Goal: Transaction & Acquisition: Download file/media

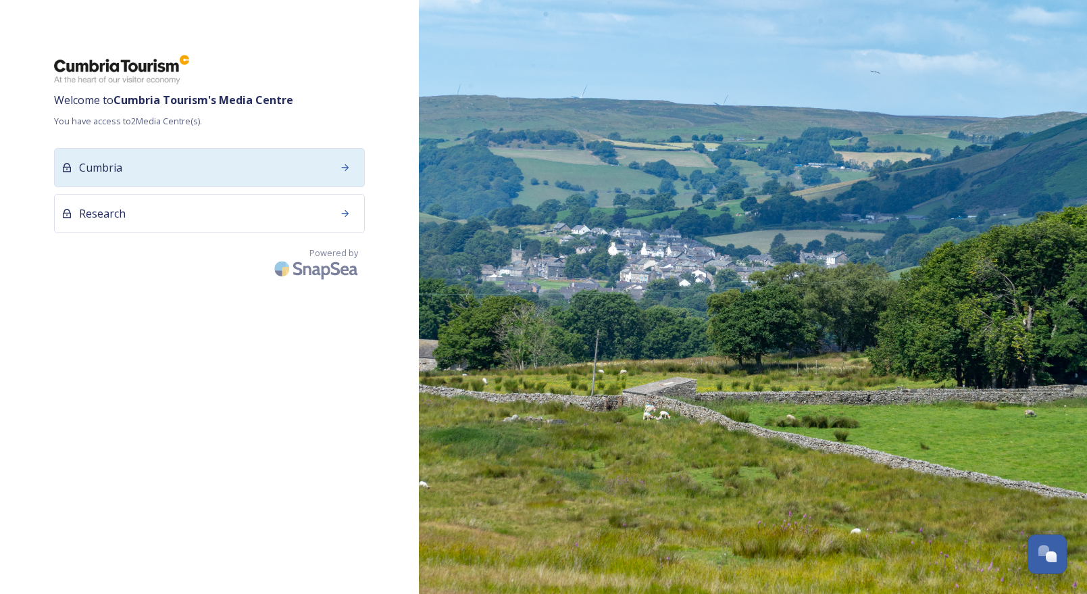
click at [236, 176] on div "Cumbria" at bounding box center [209, 167] width 311 height 39
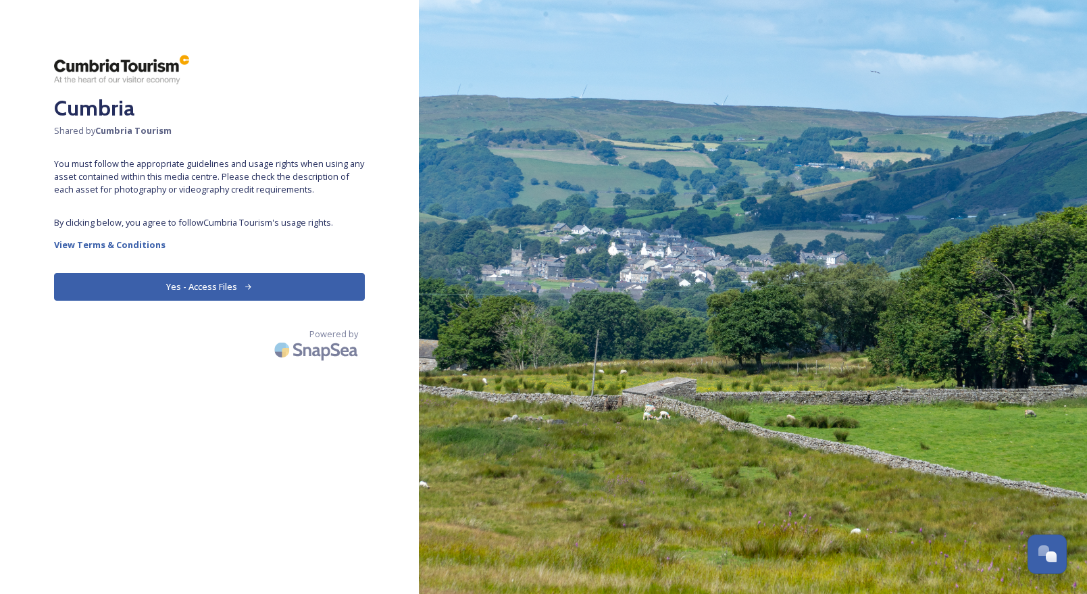
click at [183, 282] on button "Yes - Access Files" at bounding box center [209, 287] width 311 height 28
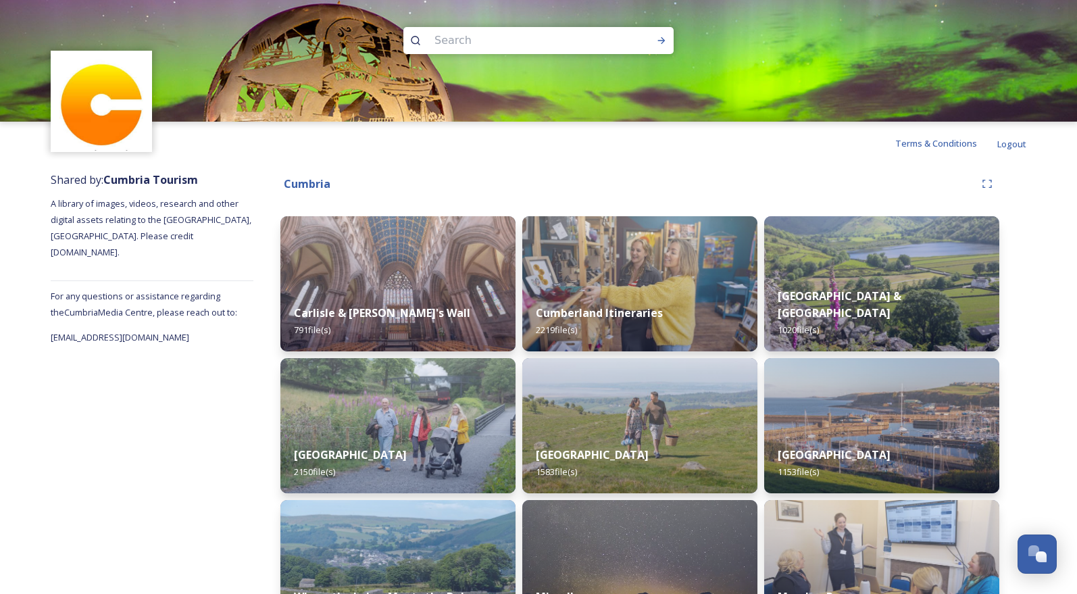
click at [554, 40] on input at bounding box center [520, 41] width 185 height 30
type input "[PERSON_NAME]"
click at [659, 34] on div "Run Search" at bounding box center [661, 40] width 24 height 24
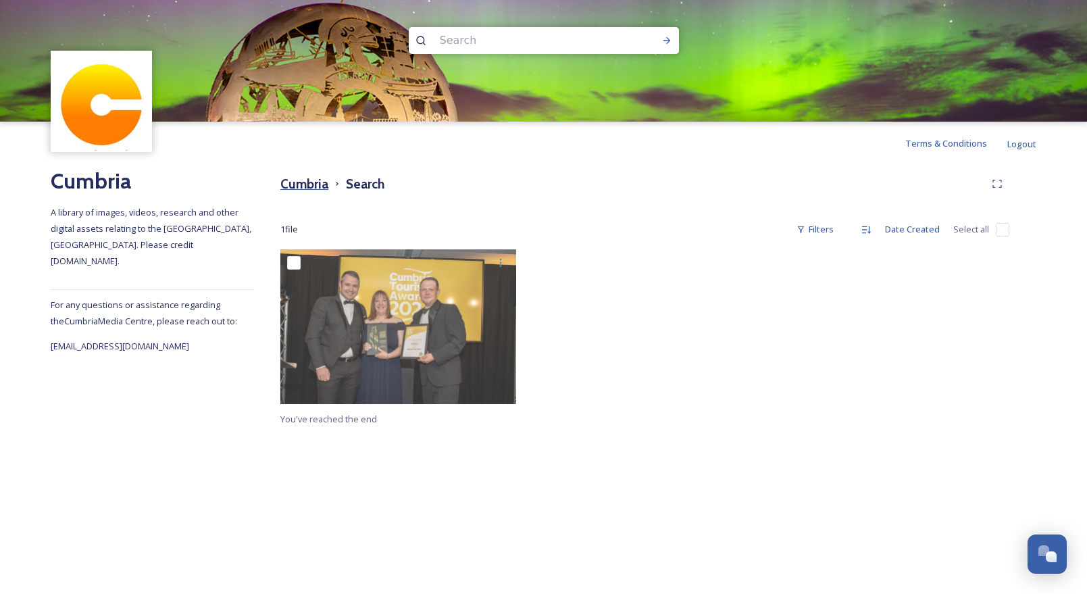
click at [304, 180] on h3 "Cumbria" at bounding box center [304, 184] width 48 height 20
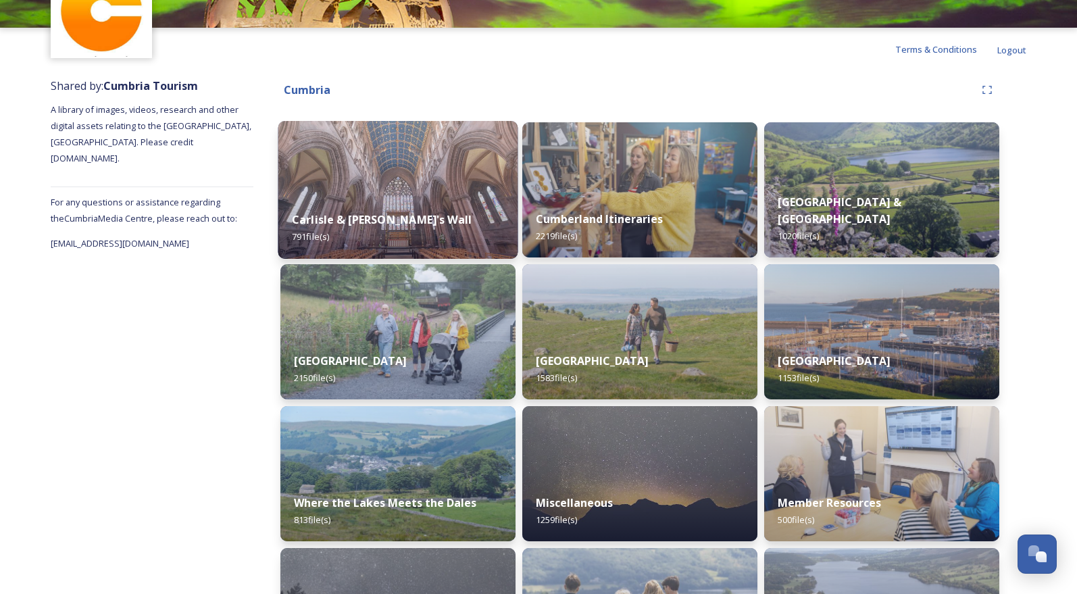
scroll to position [135, 0]
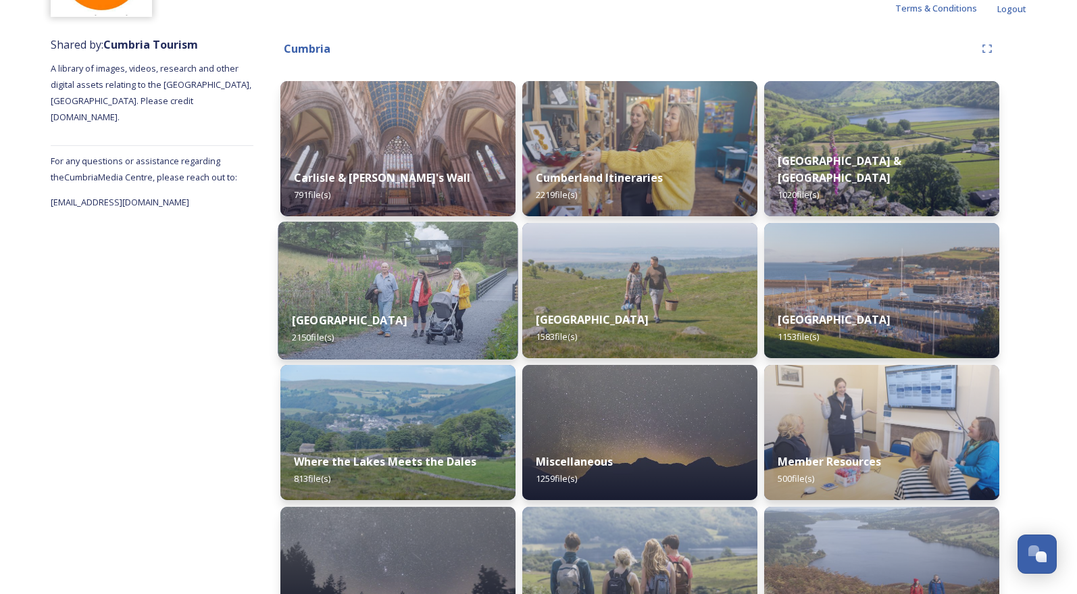
click at [440, 272] on img at bounding box center [398, 291] width 240 height 138
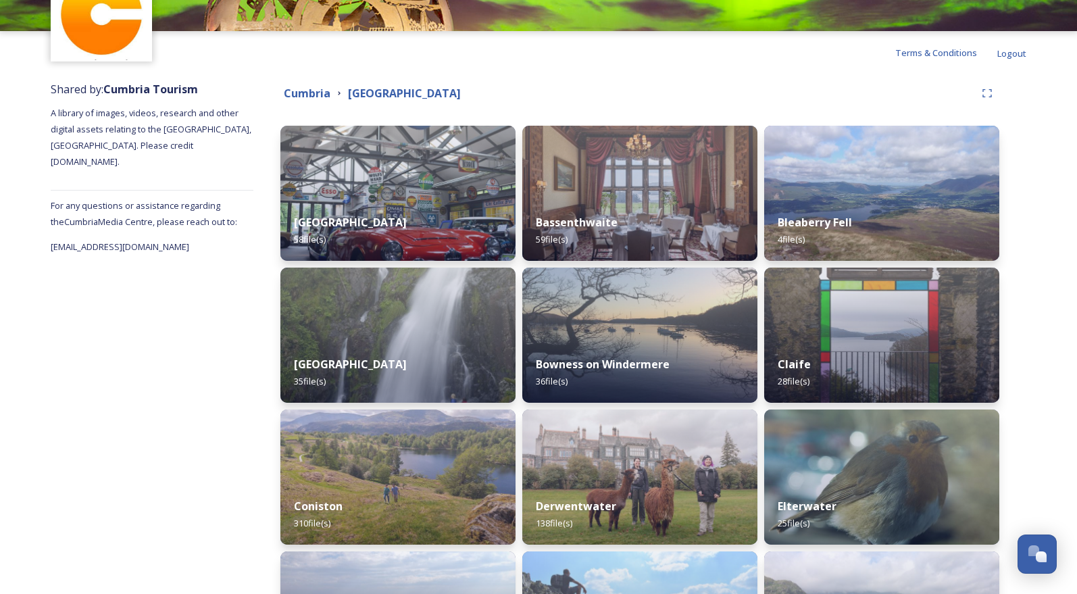
scroll to position [23, 0]
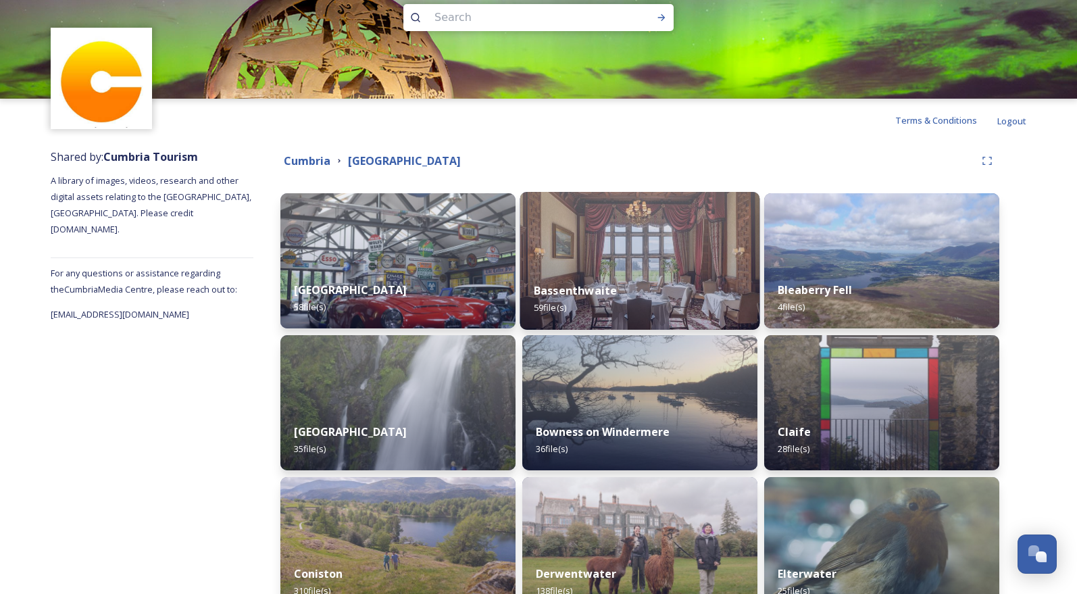
click at [696, 222] on img at bounding box center [640, 261] width 240 height 138
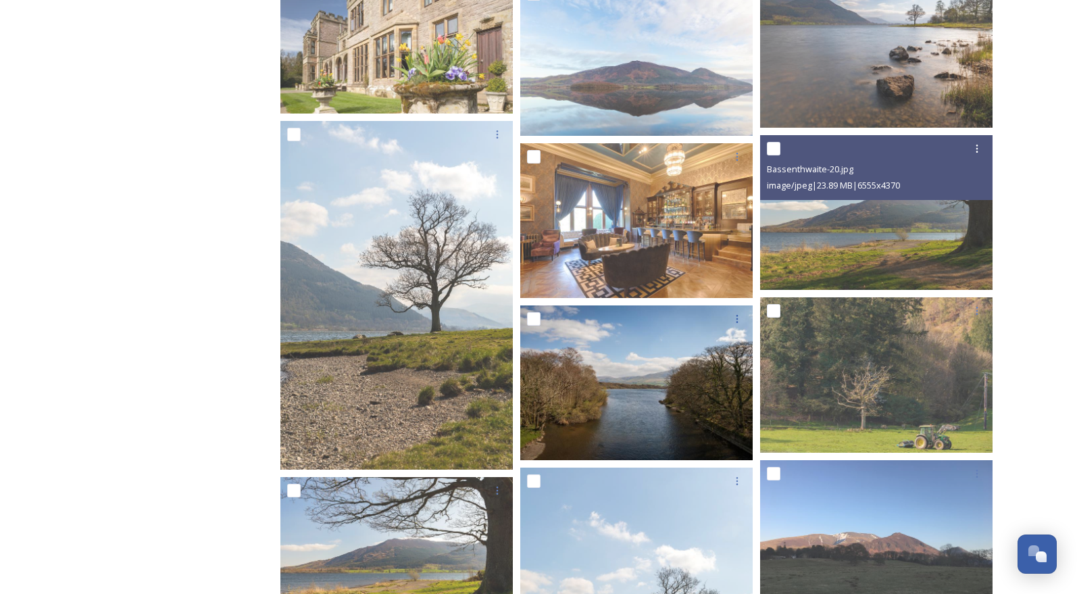
scroll to position [2673, 0]
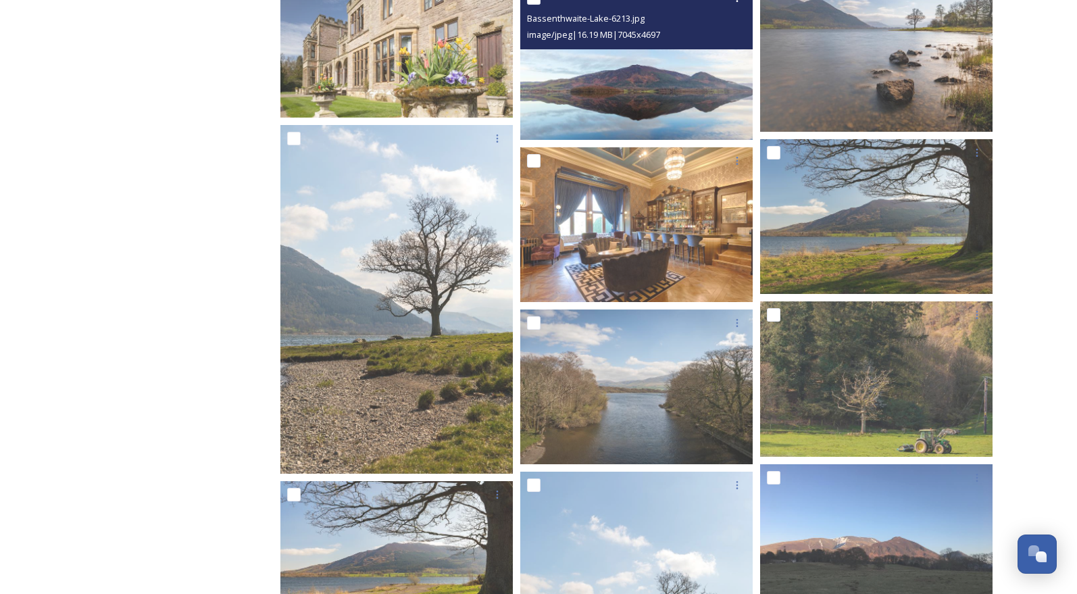
click at [704, 108] on img at bounding box center [636, 61] width 232 height 155
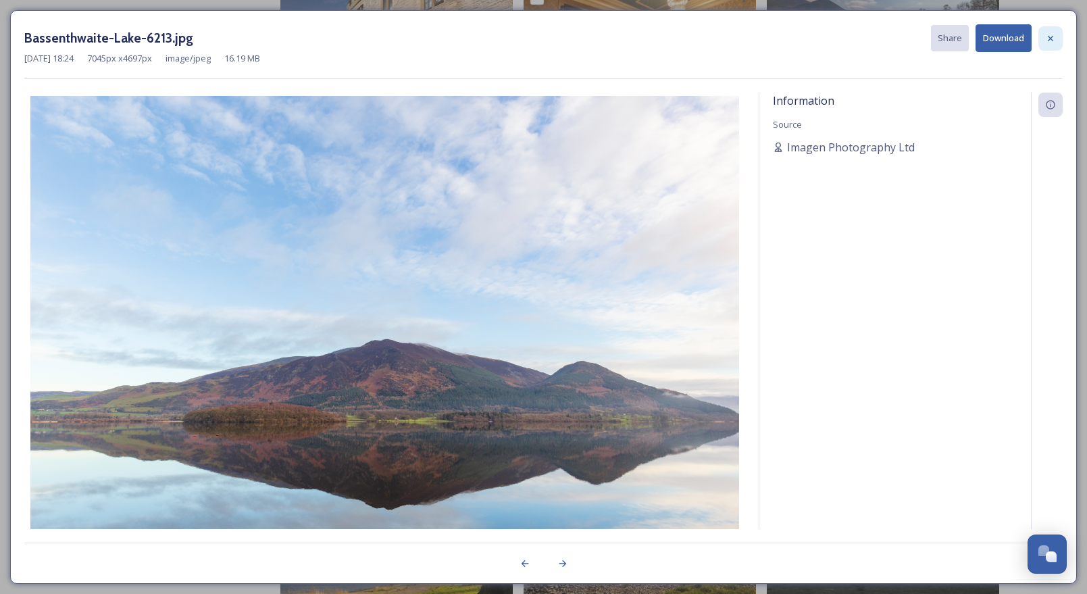
click at [1042, 43] on div at bounding box center [1050, 38] width 24 height 24
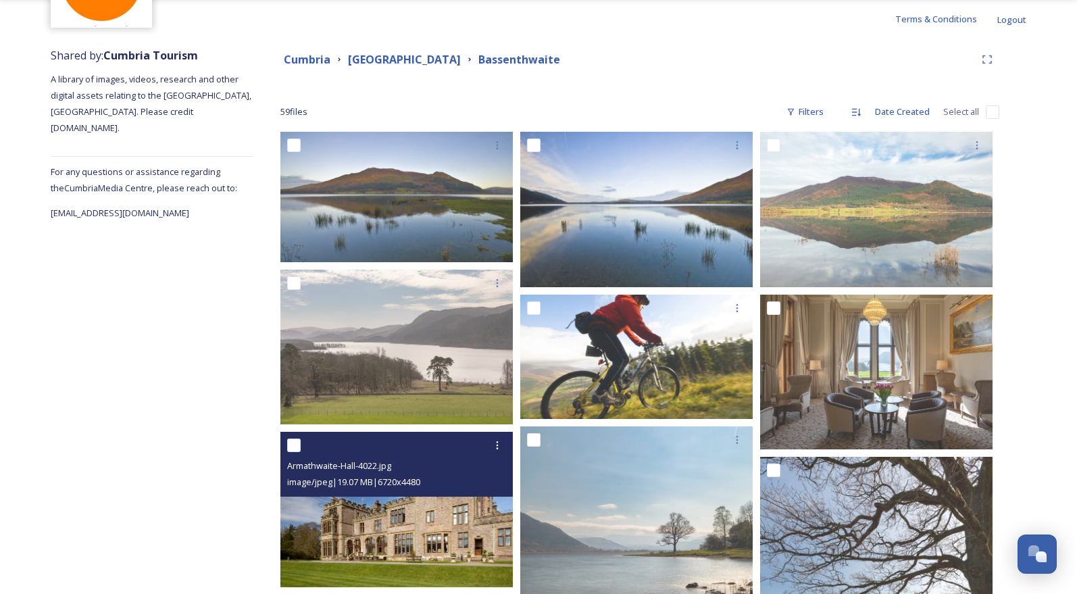
scroll to position [0, 0]
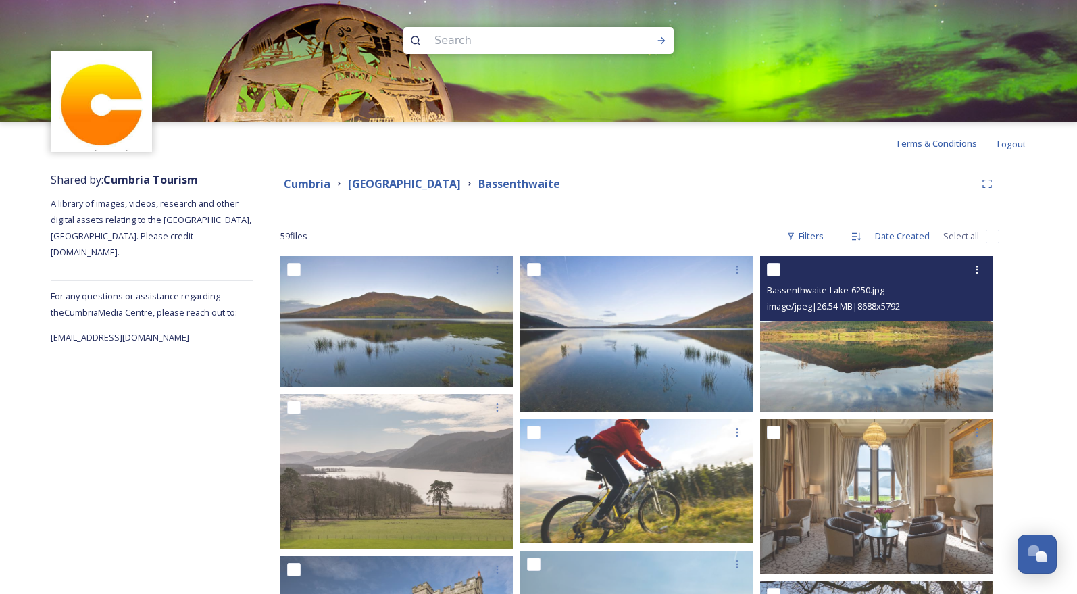
click at [880, 360] on img at bounding box center [876, 333] width 232 height 155
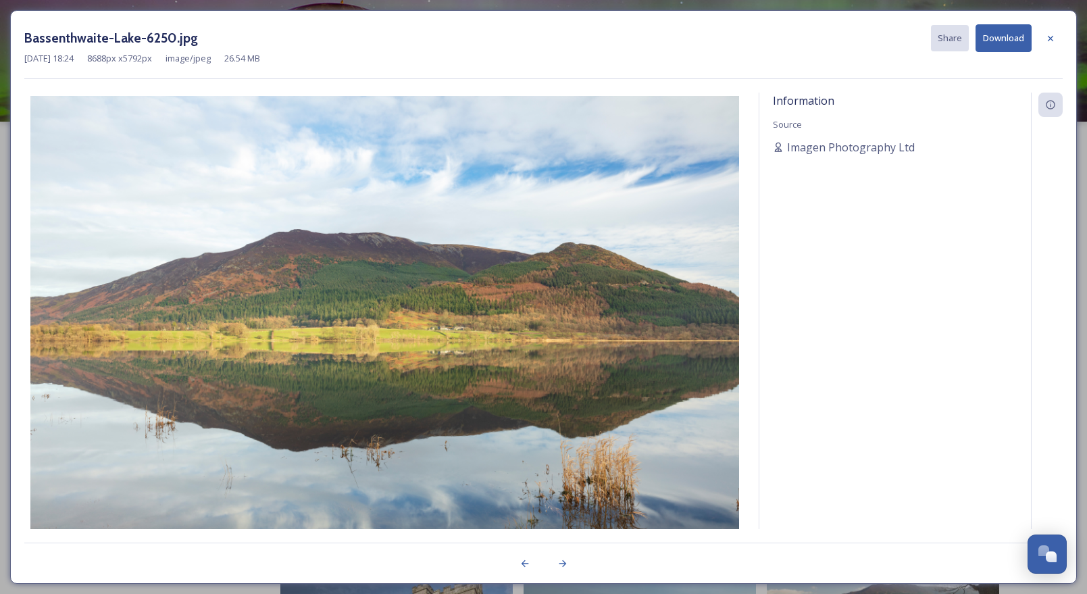
click at [515, 282] on img at bounding box center [384, 332] width 721 height 472
click at [992, 30] on button "Download" at bounding box center [1004, 38] width 56 height 28
click at [1047, 112] on div "Information" at bounding box center [1050, 105] width 24 height 24
click at [863, 146] on span "Imagen Photography Ltd" at bounding box center [851, 147] width 128 height 16
click at [1051, 138] on icon at bounding box center [1050, 135] width 11 height 11
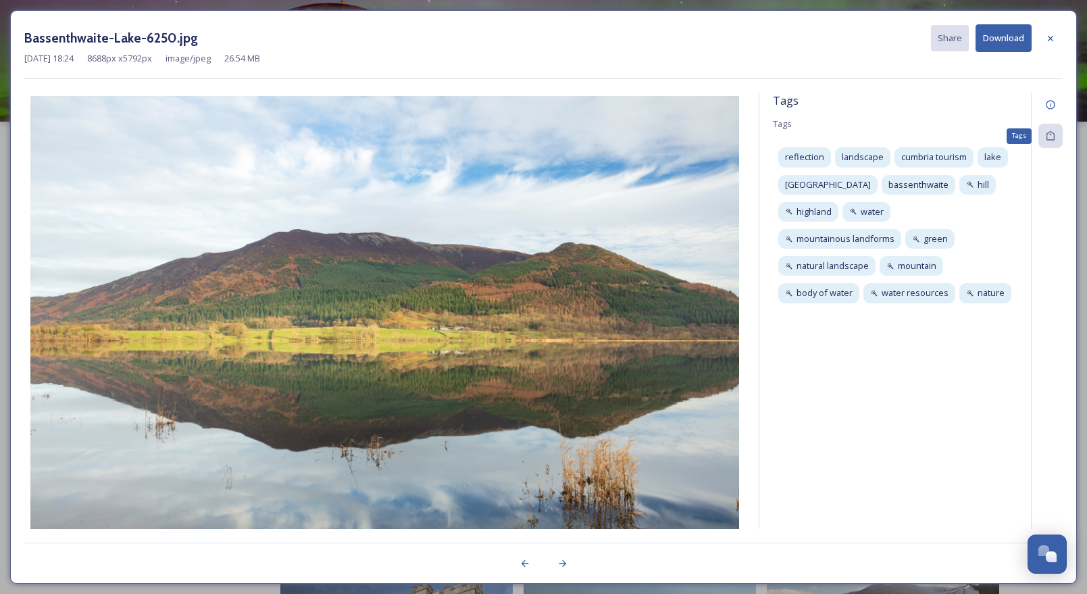
click at [1051, 138] on icon at bounding box center [1050, 135] width 11 height 11
click at [1039, 550] on div "Open Chat" at bounding box center [1043, 550] width 11 height 11
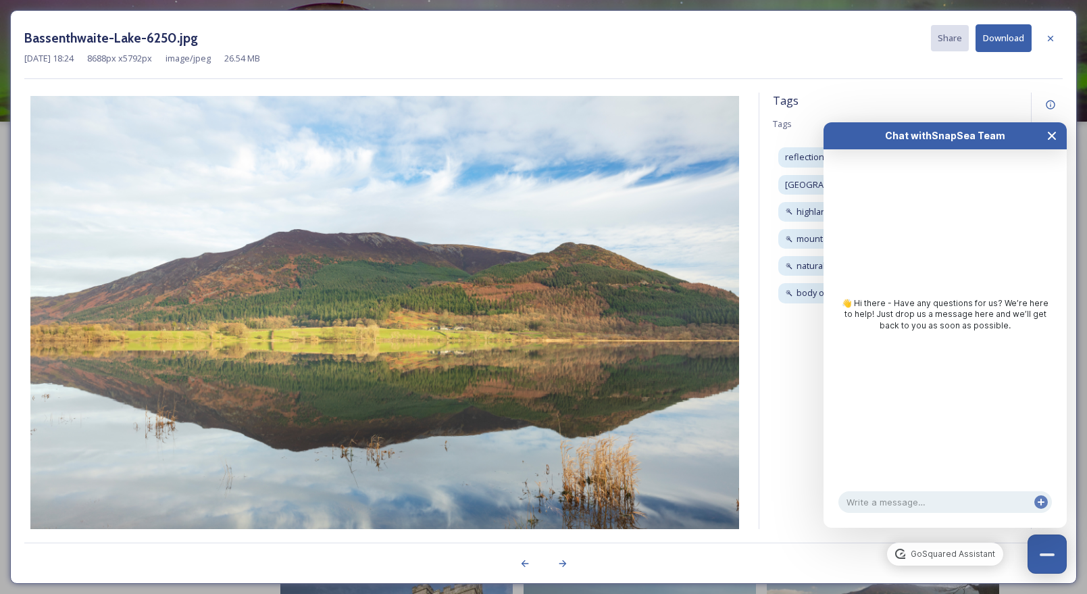
click at [1049, 130] on icon "Close Chat" at bounding box center [1051, 135] width 11 height 11
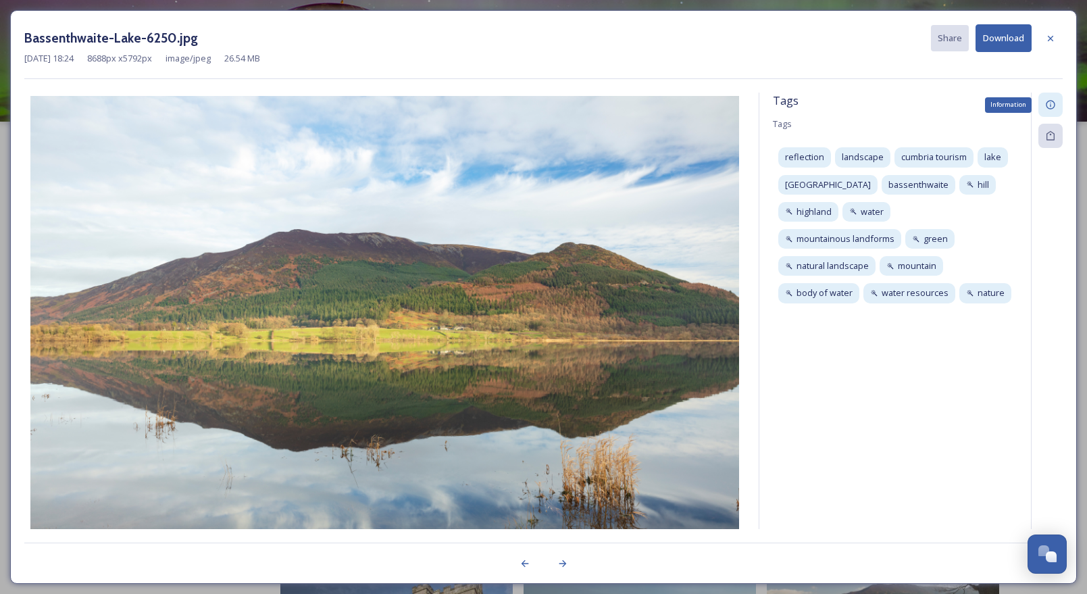
click at [1050, 105] on icon at bounding box center [1050, 104] width 11 height 11
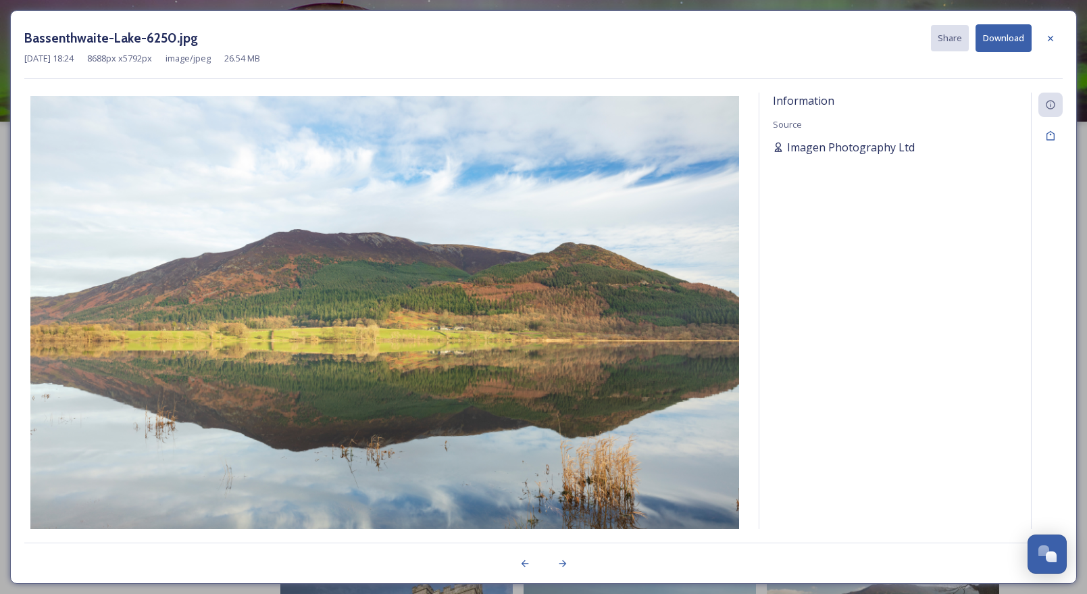
click at [828, 149] on span "Imagen Photography Ltd" at bounding box center [851, 147] width 128 height 16
click at [1055, 39] on icon at bounding box center [1050, 38] width 11 height 11
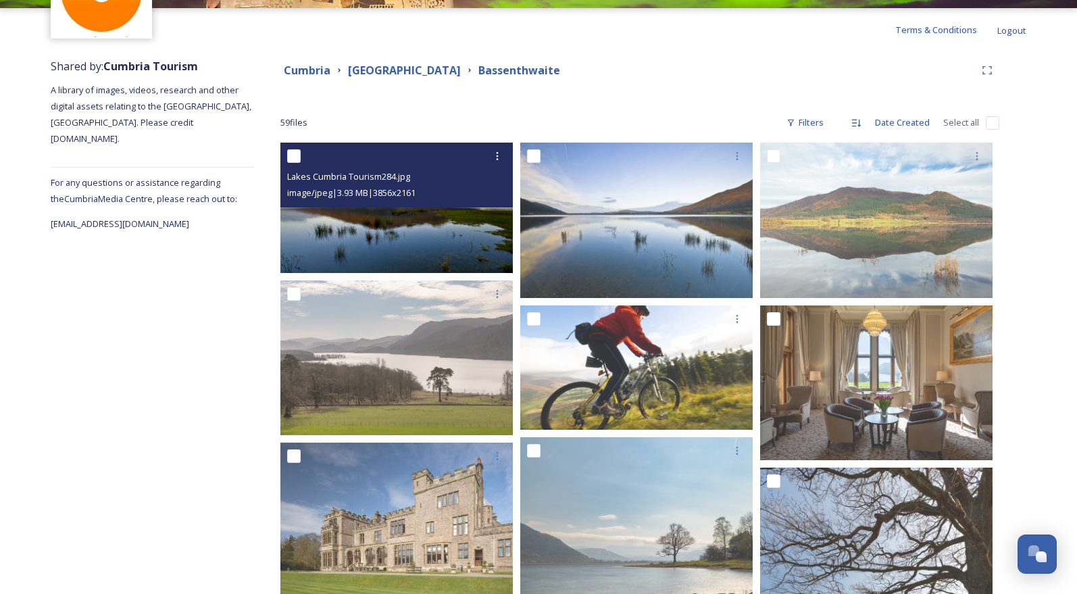
scroll to position [68, 0]
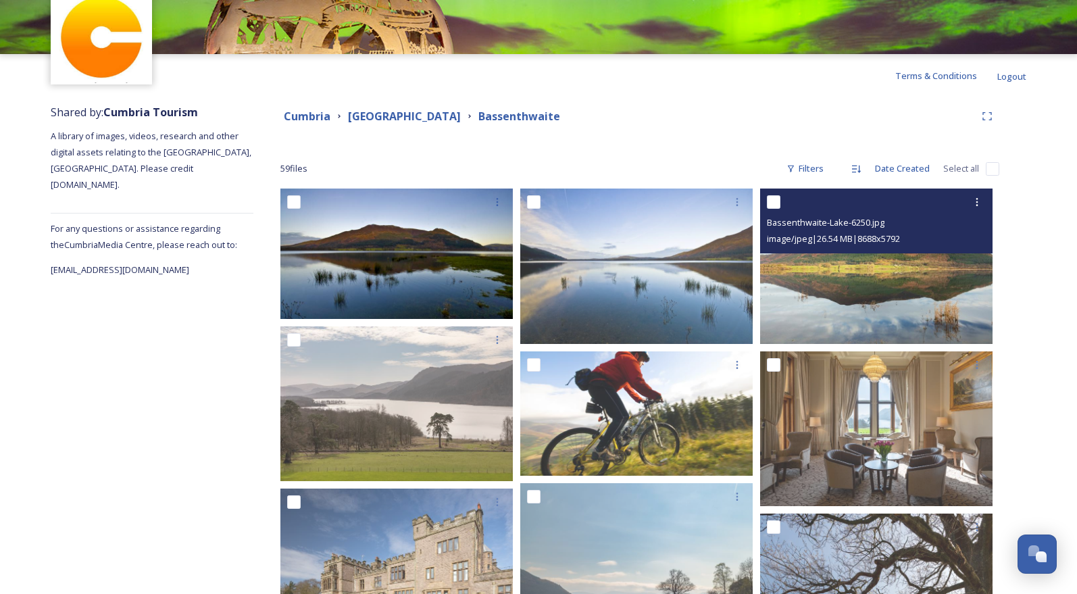
click at [943, 297] on img at bounding box center [876, 265] width 232 height 155
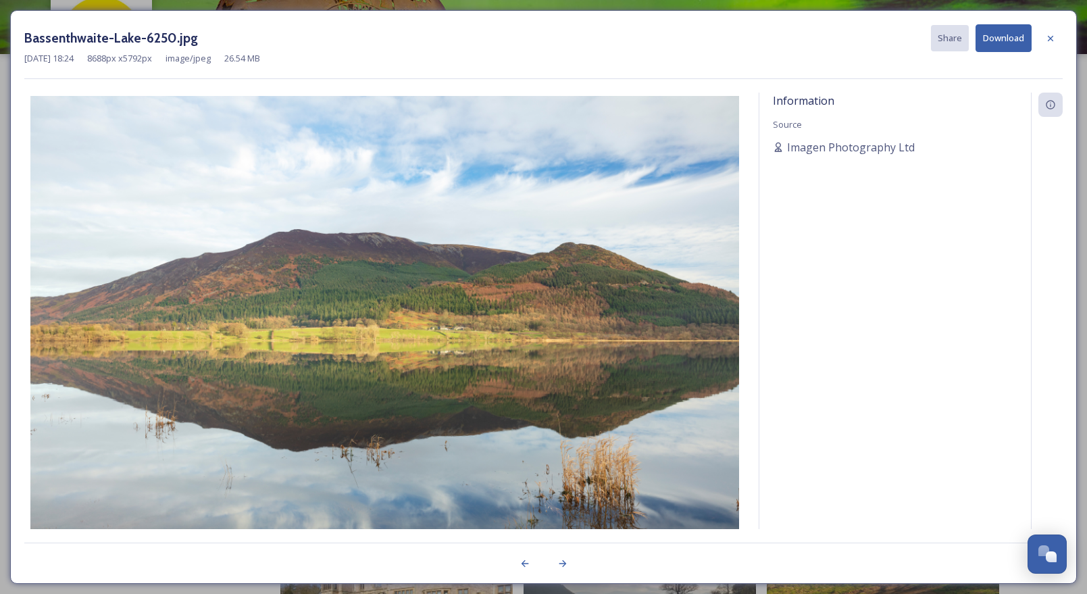
click at [1019, 41] on button "Download" at bounding box center [1004, 38] width 56 height 28
click at [1051, 35] on icon at bounding box center [1050, 38] width 11 height 11
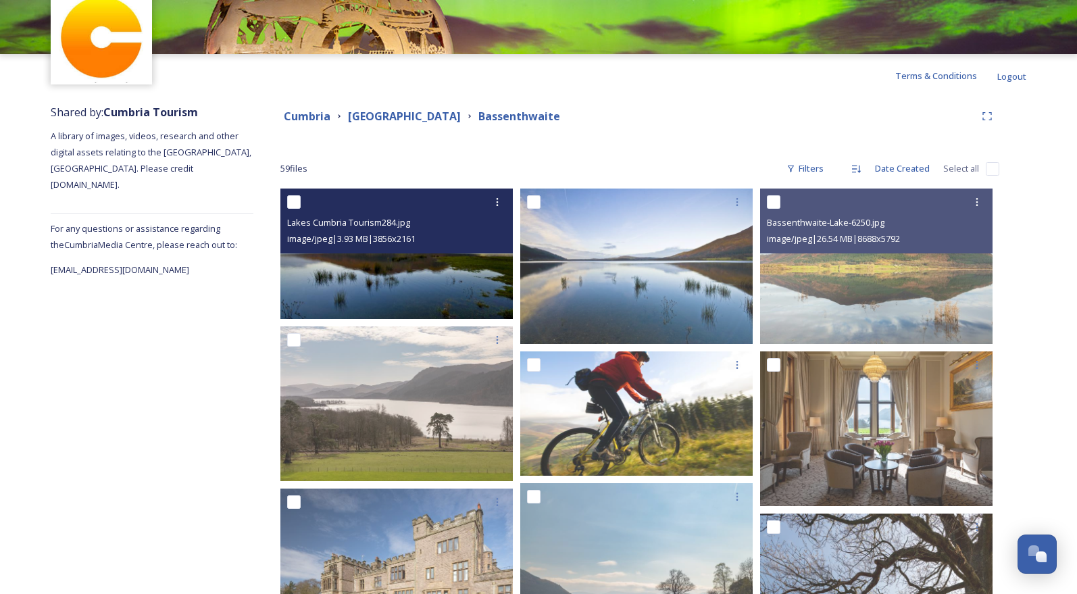
click at [430, 273] on img at bounding box center [396, 253] width 232 height 130
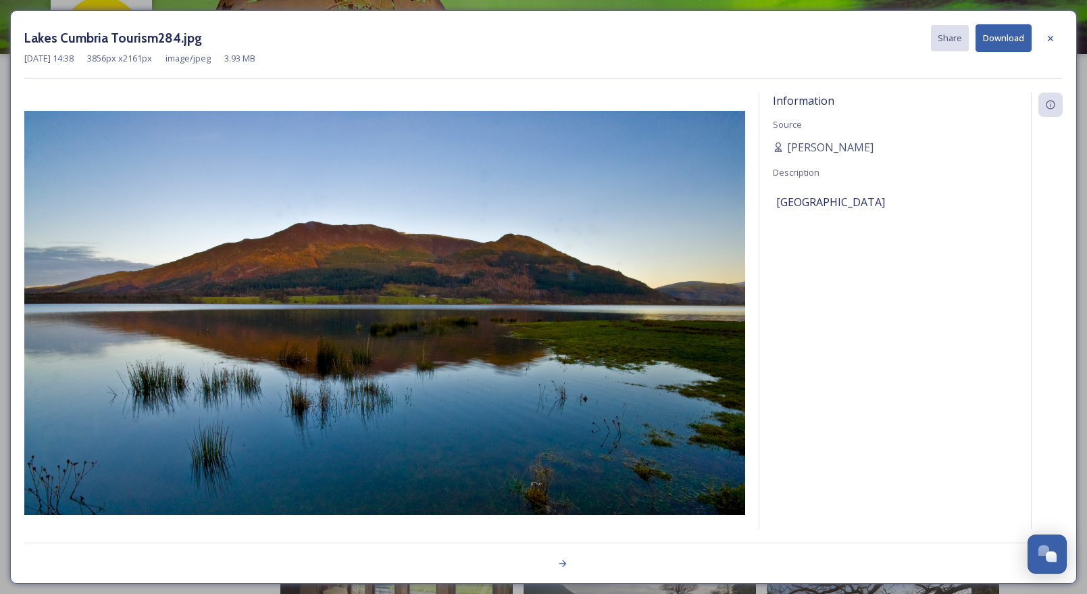
click at [780, 174] on span "Description" at bounding box center [796, 172] width 47 height 12
click at [1006, 41] on button "Download" at bounding box center [1004, 38] width 56 height 28
click at [1052, 38] on icon at bounding box center [1050, 38] width 11 height 11
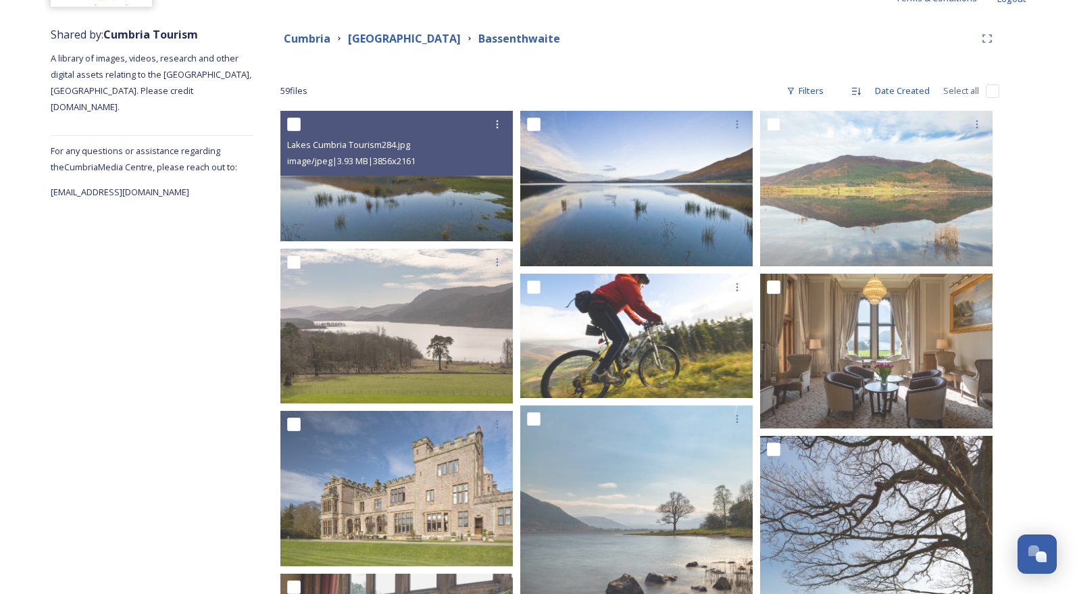
scroll to position [540, 0]
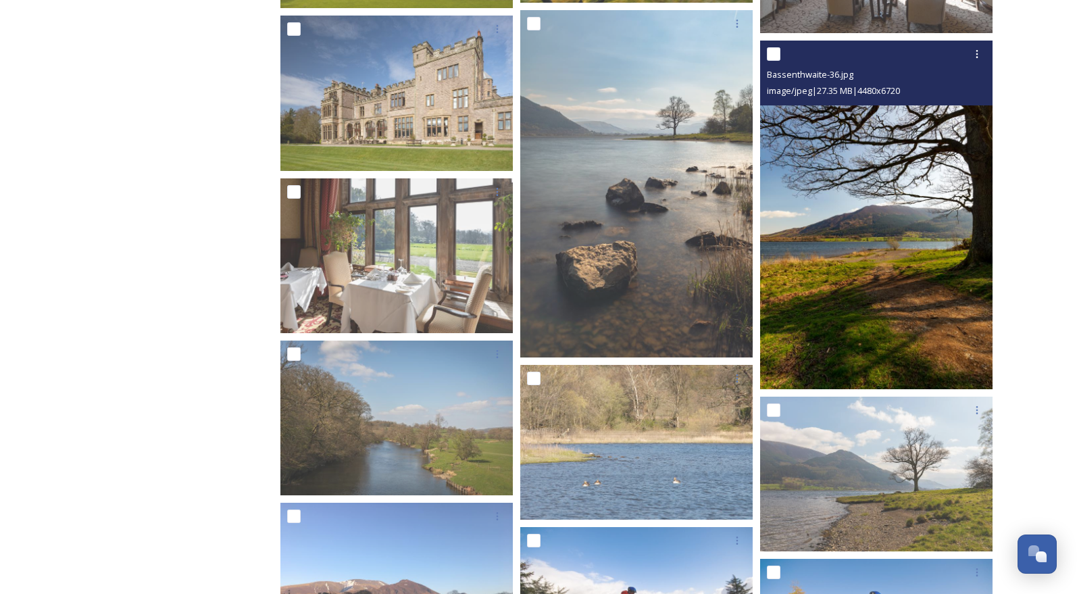
click at [836, 274] on img at bounding box center [876, 215] width 232 height 349
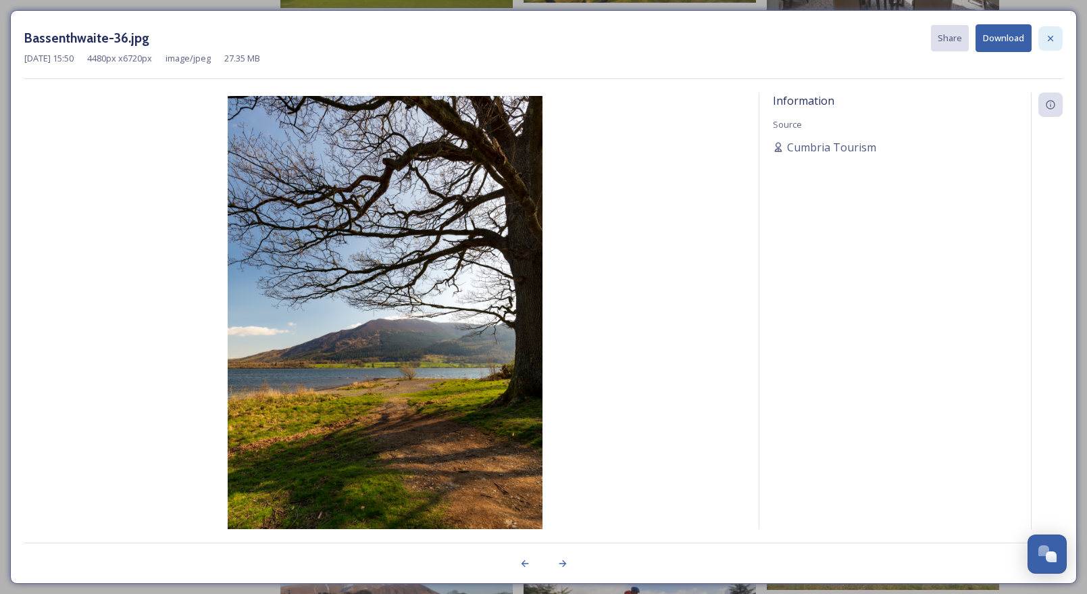
click at [1055, 36] on icon at bounding box center [1050, 38] width 11 height 11
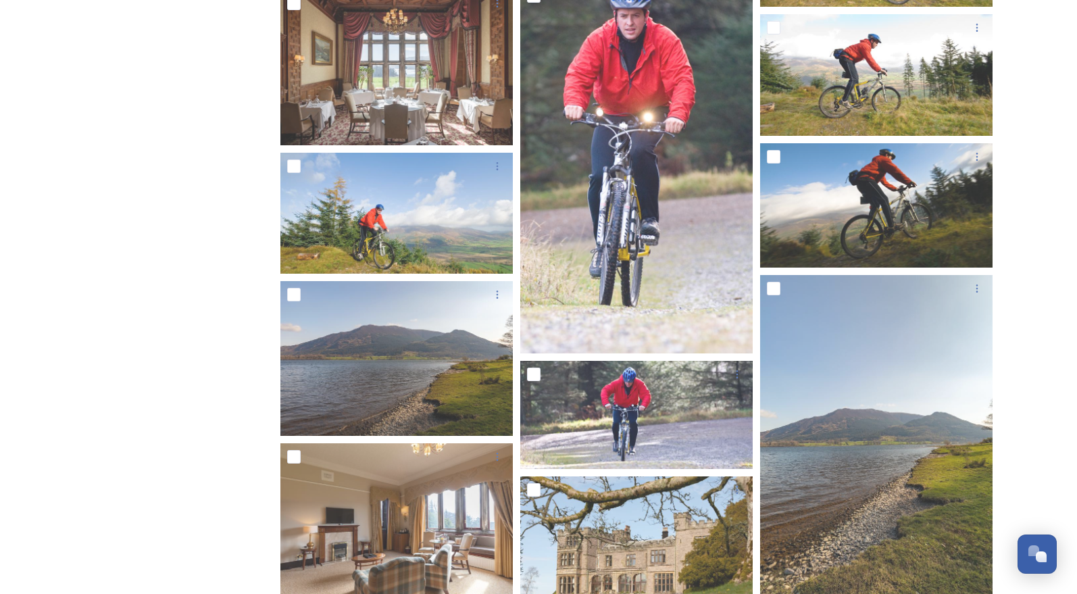
scroll to position [1351, 0]
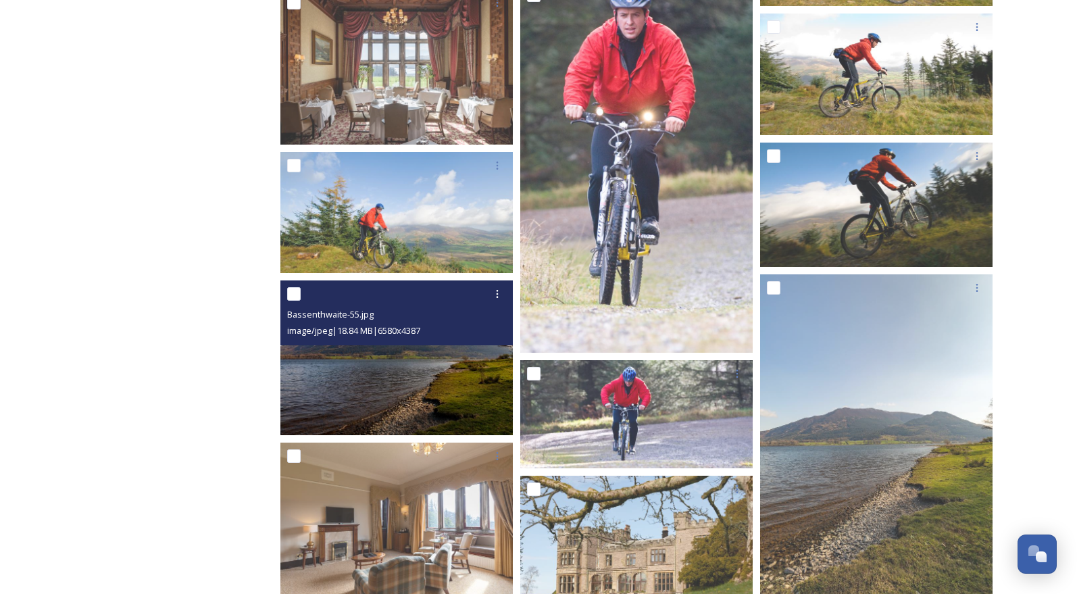
click at [457, 353] on img at bounding box center [396, 357] width 232 height 155
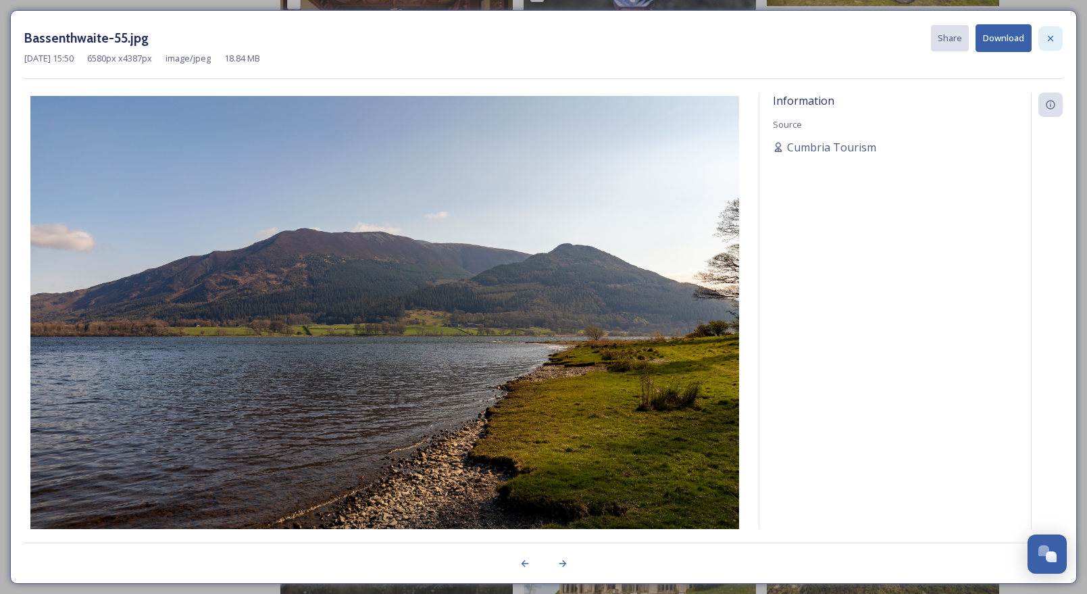
click at [1052, 38] on icon at bounding box center [1050, 38] width 11 height 11
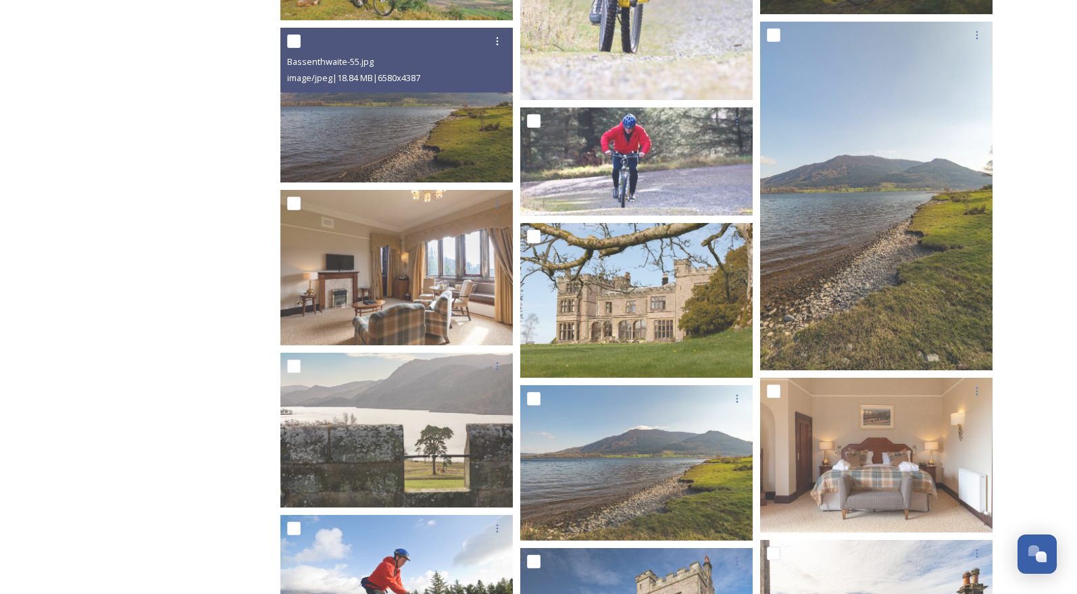
scroll to position [1689, 0]
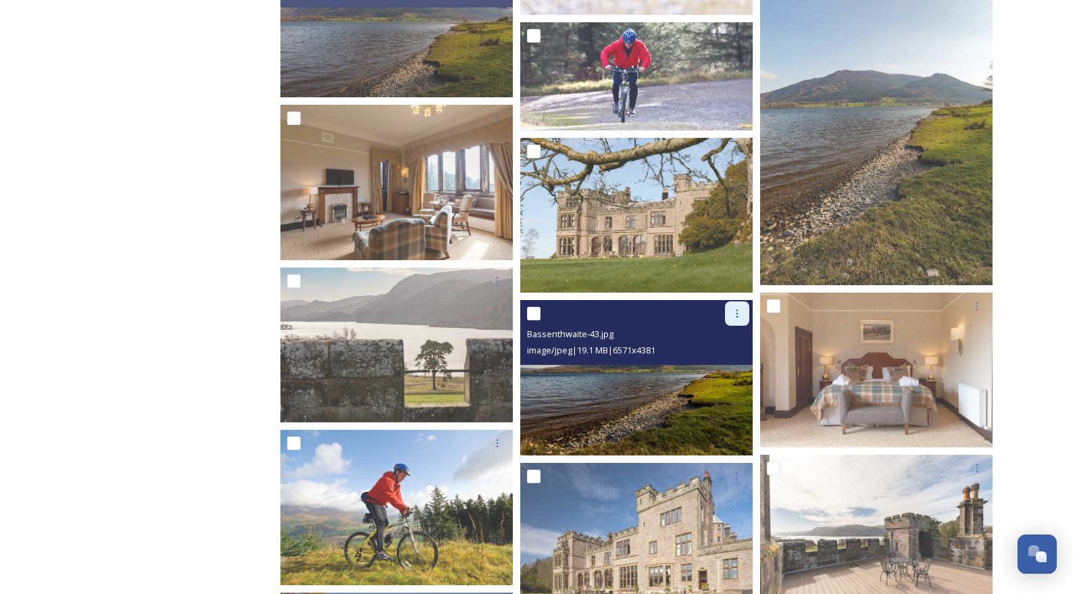
click at [740, 311] on icon at bounding box center [737, 313] width 11 height 11
click at [727, 370] on span "Download" at bounding box center [721, 369] width 41 height 13
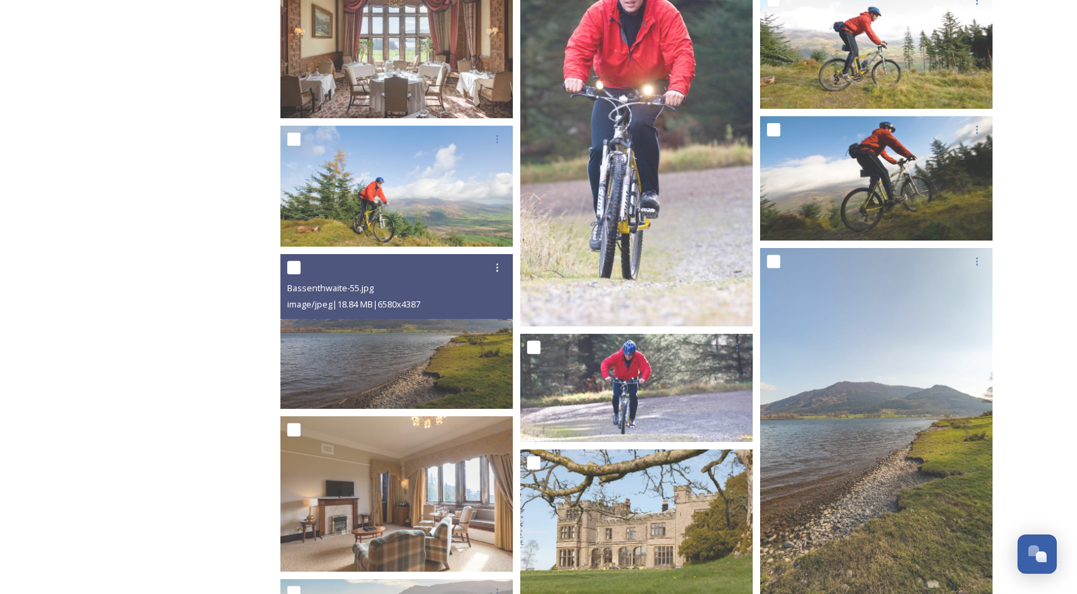
scroll to position [1351, 0]
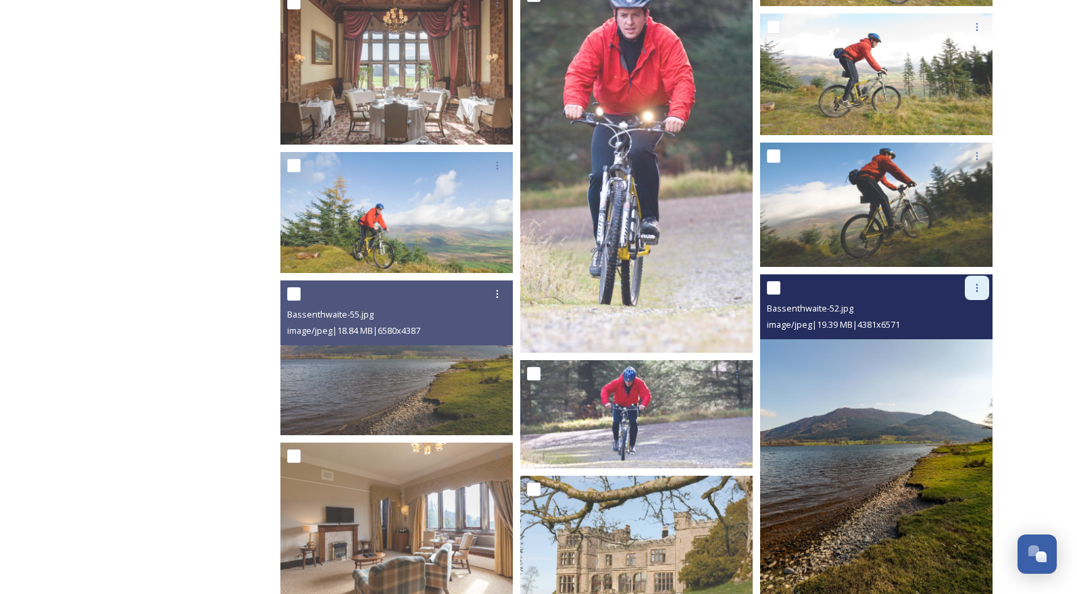
click at [981, 294] on div at bounding box center [977, 288] width 24 height 24
click at [961, 337] on span "Download" at bounding box center [960, 343] width 41 height 13
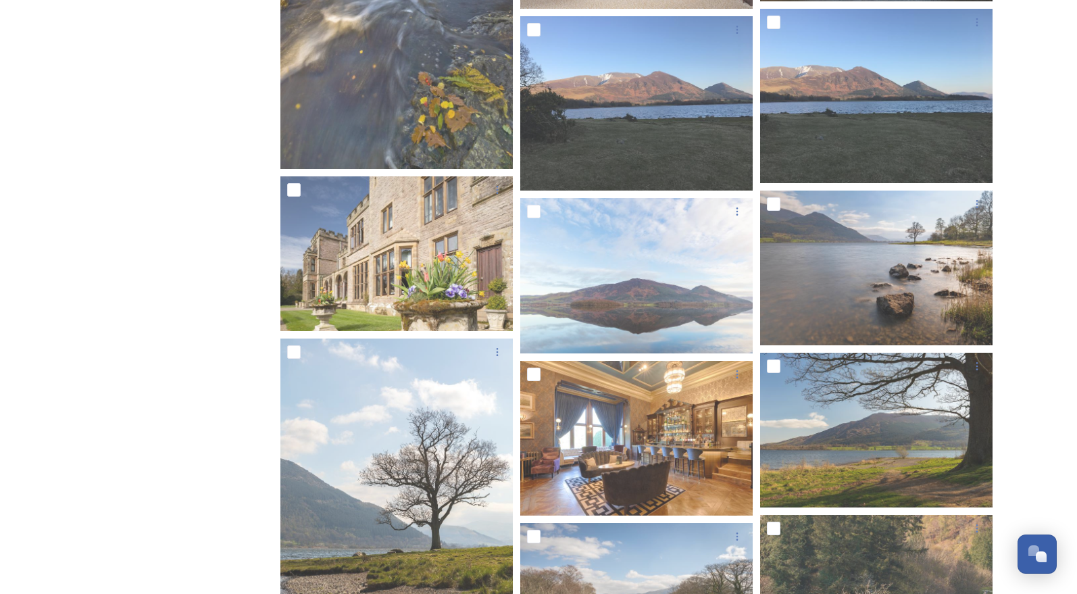
scroll to position [2567, 0]
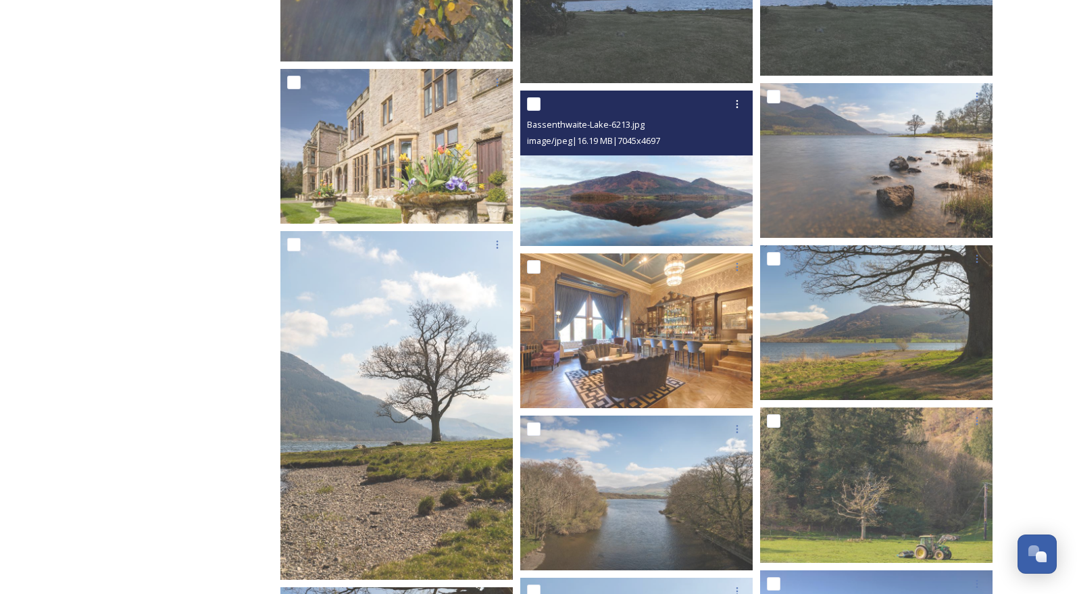
click at [622, 178] on img at bounding box center [636, 168] width 232 height 155
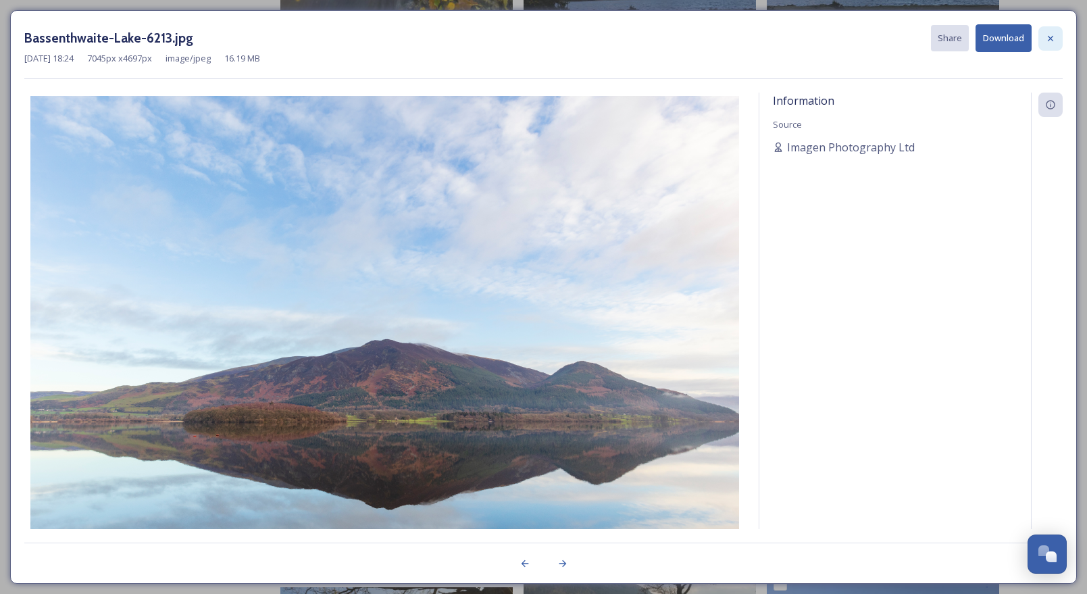
click at [1055, 36] on icon at bounding box center [1050, 38] width 11 height 11
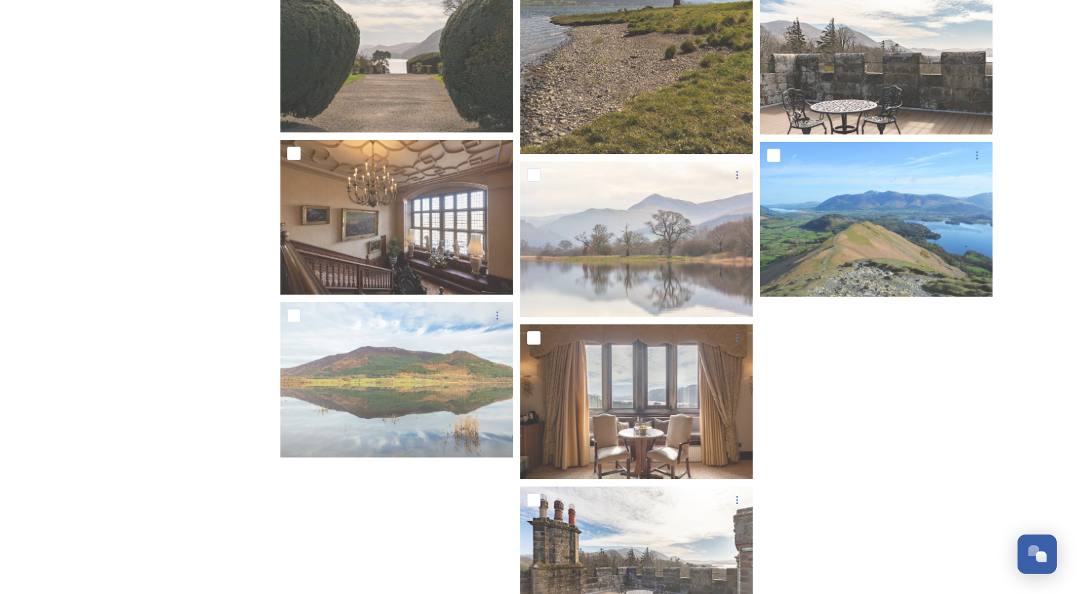
scroll to position [3378, 0]
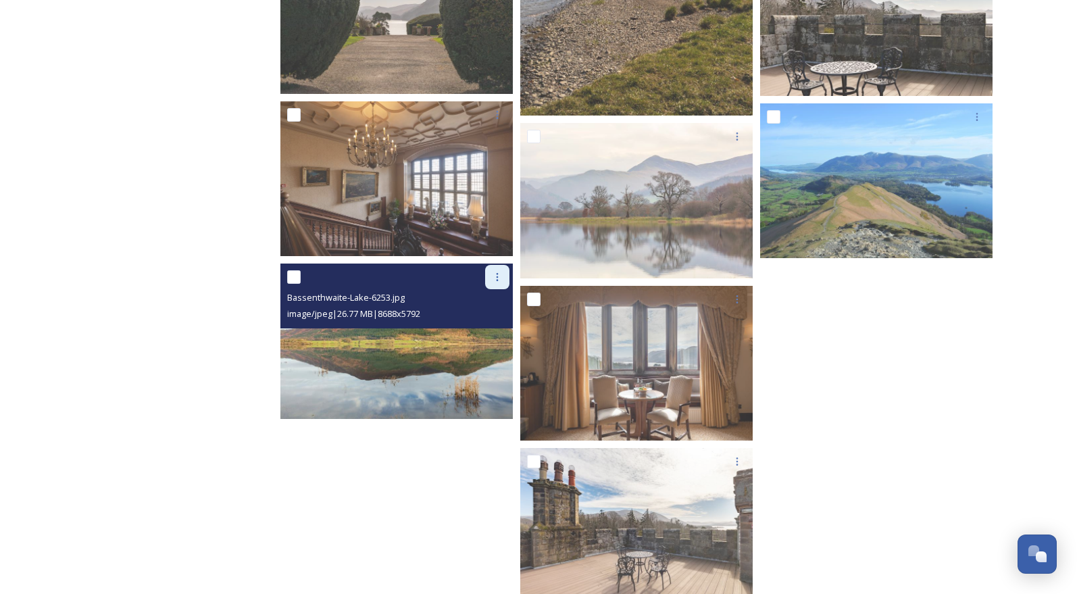
click at [490, 276] on div at bounding box center [497, 277] width 24 height 24
click at [490, 329] on span "Download" at bounding box center [481, 333] width 41 height 13
click at [424, 359] on img at bounding box center [396, 340] width 232 height 155
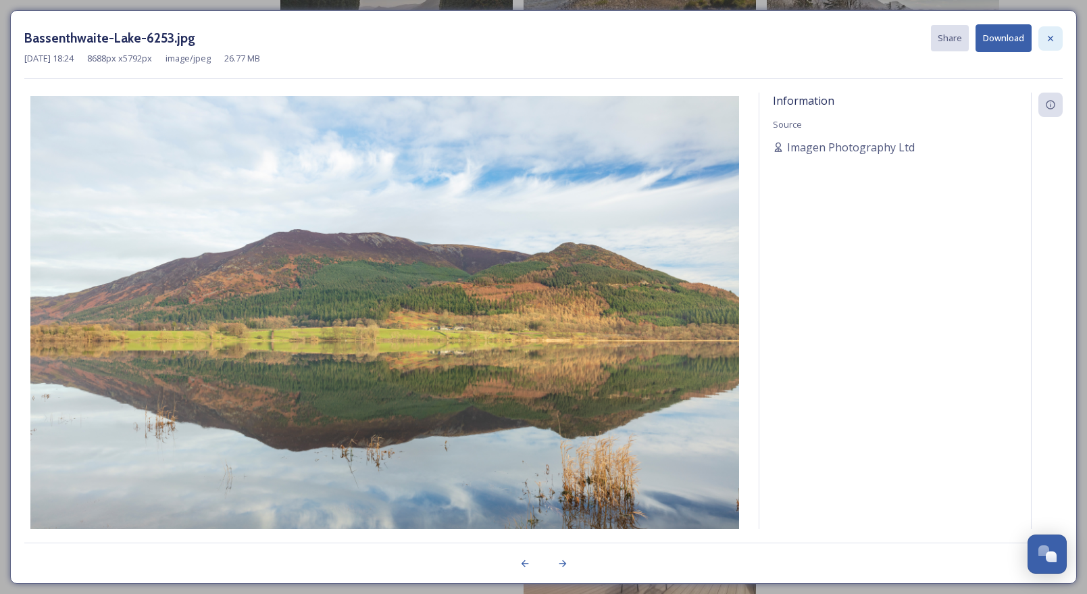
click at [1051, 40] on icon at bounding box center [1050, 38] width 11 height 11
